Goal: Find specific page/section: Find specific page/section

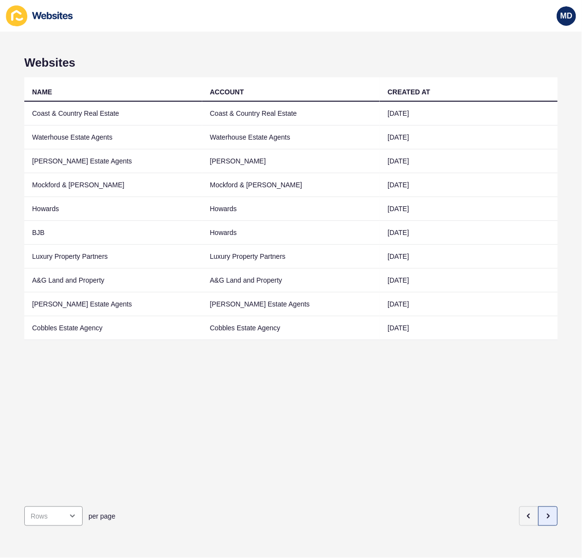
click at [538, 514] on button "button" at bounding box center [547, 515] width 19 height 19
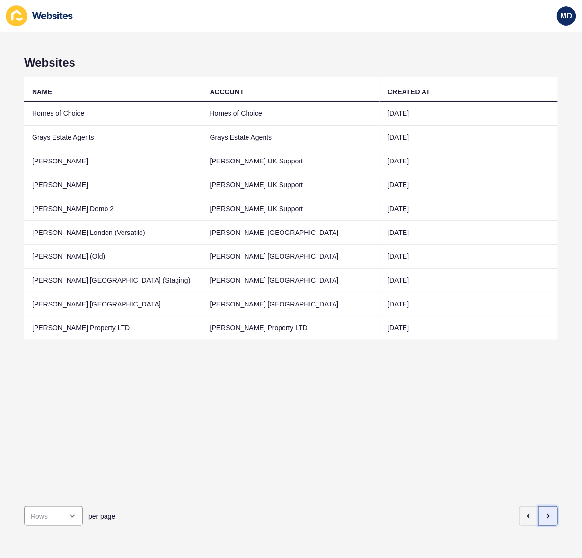
click at [545, 508] on button "button" at bounding box center [547, 515] width 19 height 19
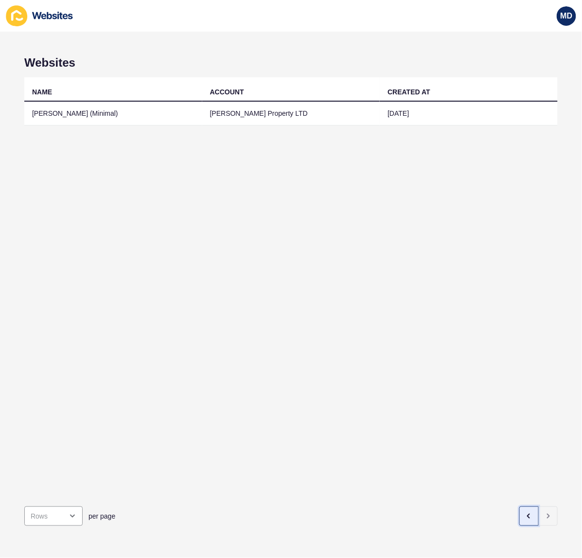
drag, startPoint x: 514, startPoint y: 503, endPoint x: 515, endPoint y: 497, distance: 5.9
click at [519, 506] on button "button" at bounding box center [528, 515] width 19 height 19
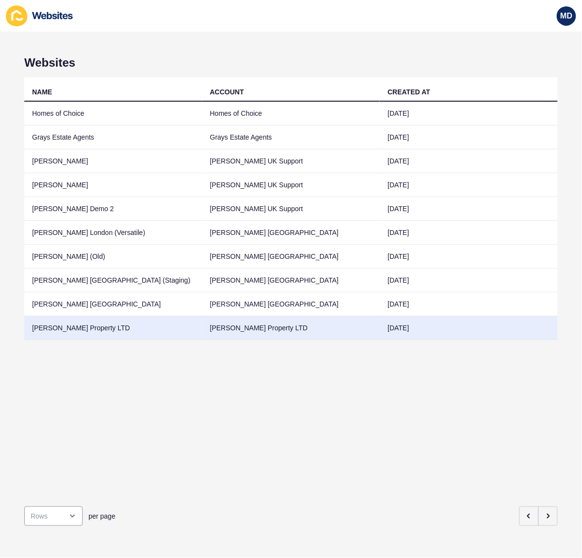
click at [163, 331] on td "Grant J Bates Property LTD" at bounding box center [113, 328] width 178 height 24
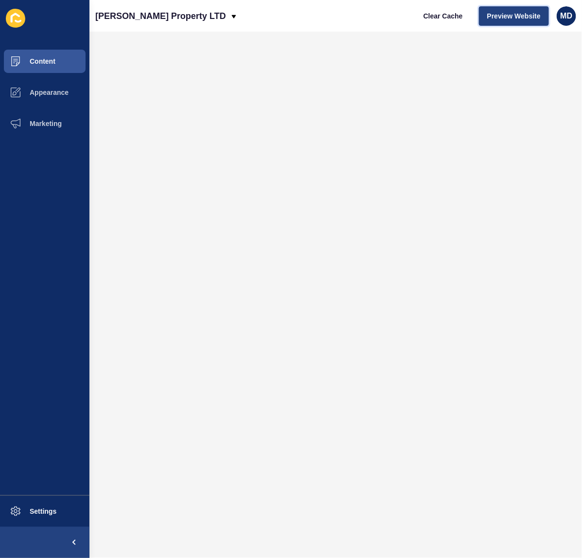
click at [511, 18] on span "Preview Website" at bounding box center [513, 16] width 53 height 10
click at [53, 65] on button "Content" at bounding box center [44, 61] width 89 height 31
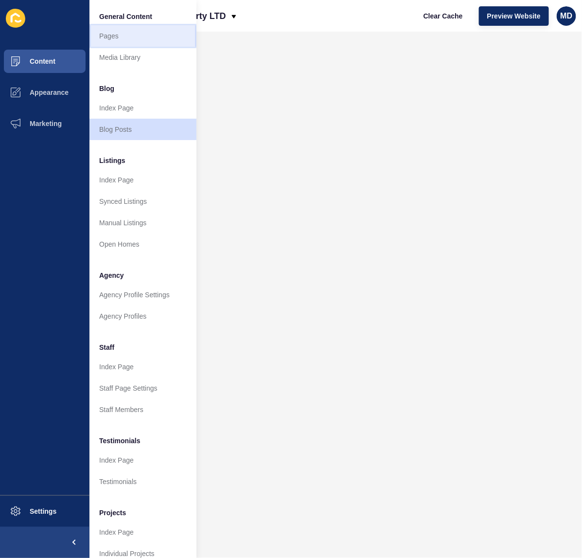
click at [105, 39] on link "Pages" at bounding box center [142, 35] width 107 height 21
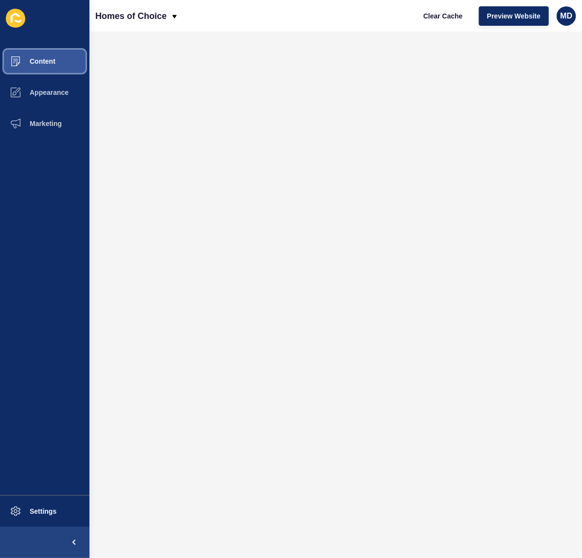
click at [41, 66] on button "Content" at bounding box center [44, 61] width 89 height 31
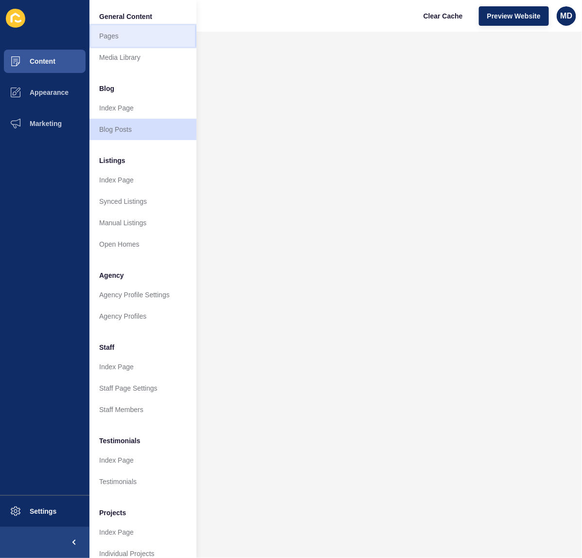
click at [108, 34] on link "Pages" at bounding box center [142, 35] width 107 height 21
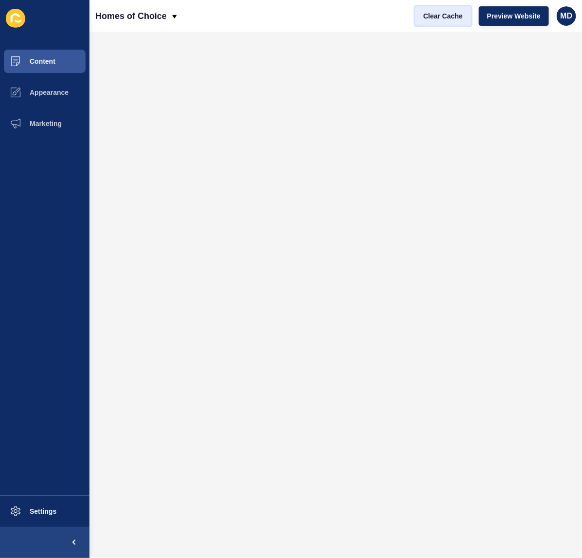
click at [448, 13] on span "Clear Cache" at bounding box center [442, 16] width 39 height 10
